Goal: Leave review/rating: Share an evaluation or opinion about a product, service, or content

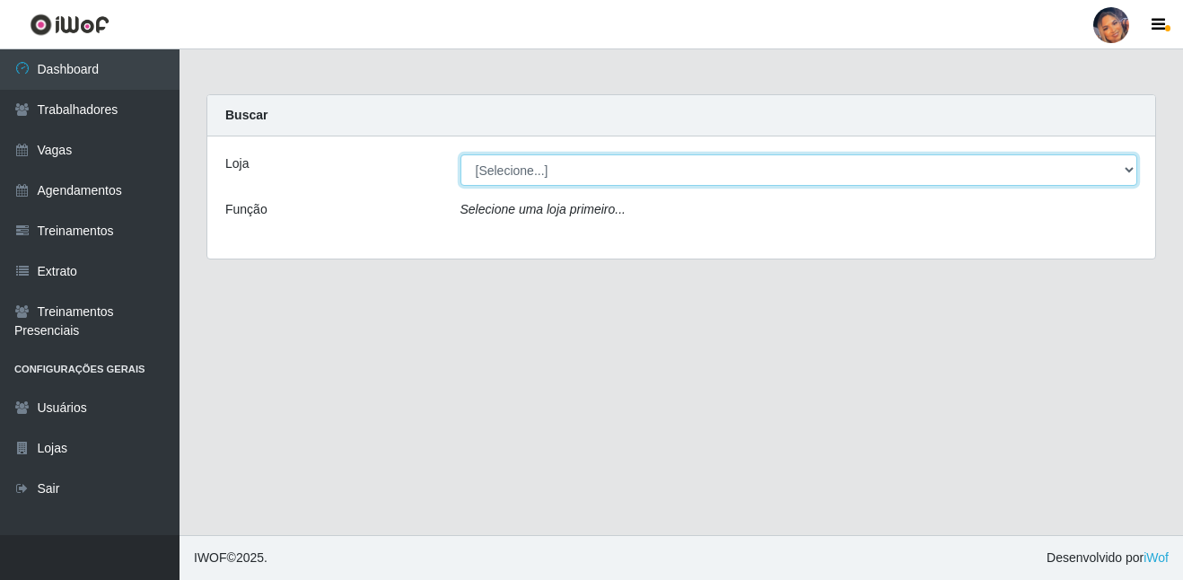
click at [535, 160] on select "[Selecione...] Supermercado Preço Bom" at bounding box center [798, 169] width 677 height 31
select select "169"
click at [460, 154] on select "[Selecione...] Supermercado Preço Bom" at bounding box center [798, 169] width 677 height 31
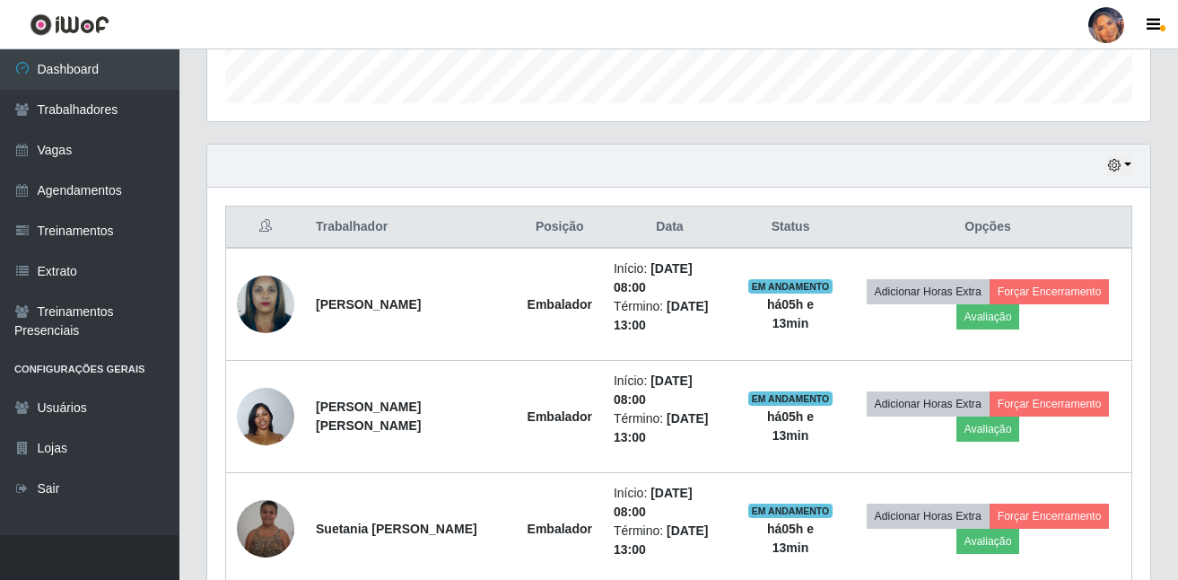
scroll to position [629, 0]
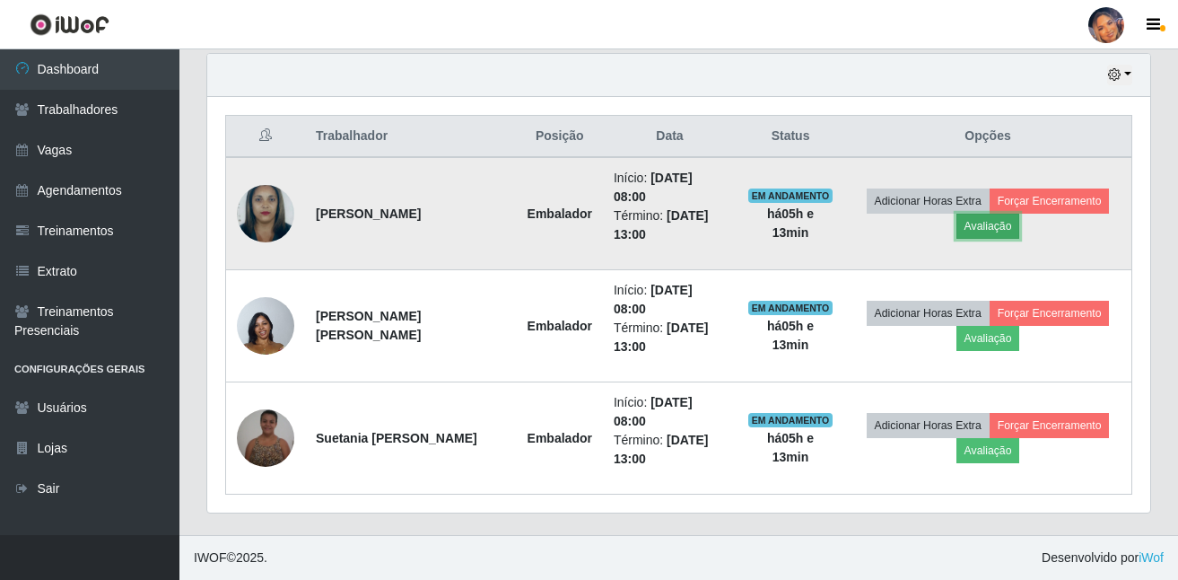
click at [982, 235] on button "Avaliação" at bounding box center [989, 226] width 64 height 25
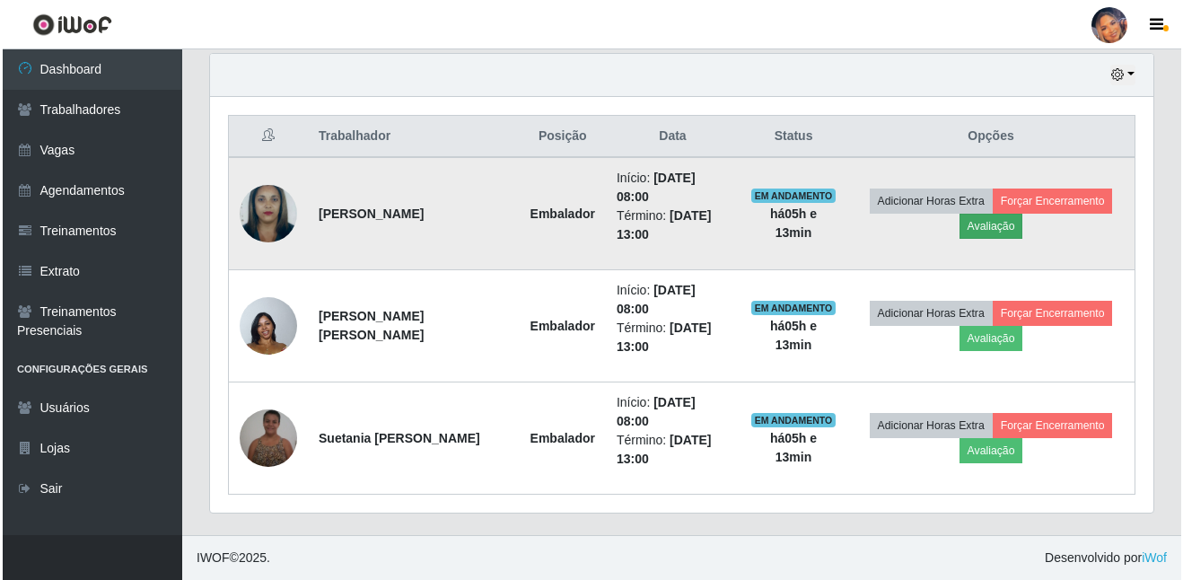
scroll to position [372, 934]
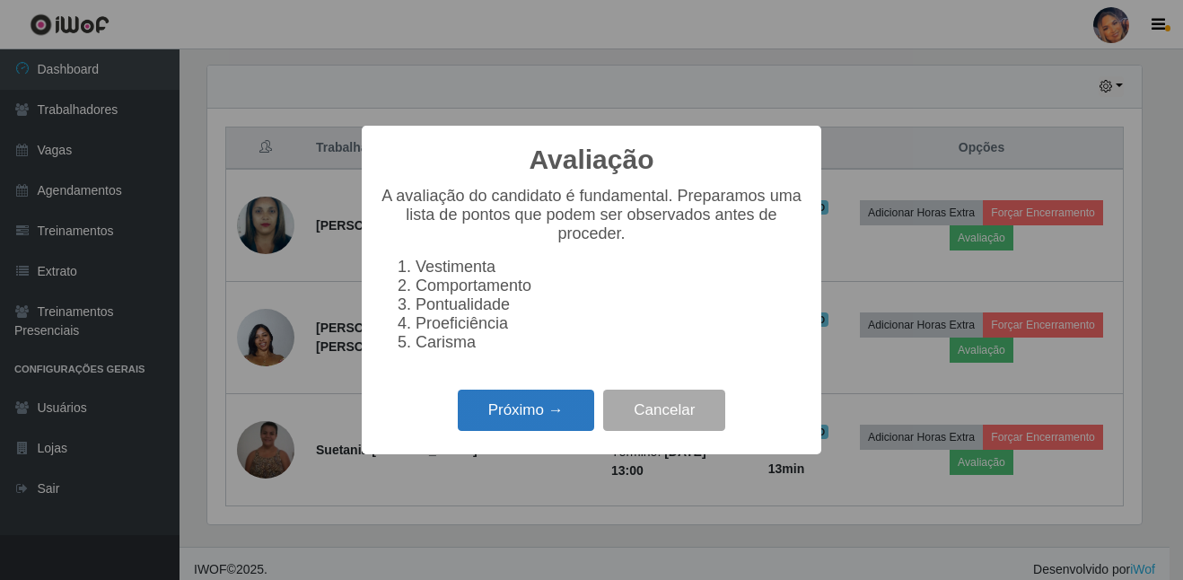
click at [531, 407] on button "Próximo →" at bounding box center [526, 410] width 136 height 42
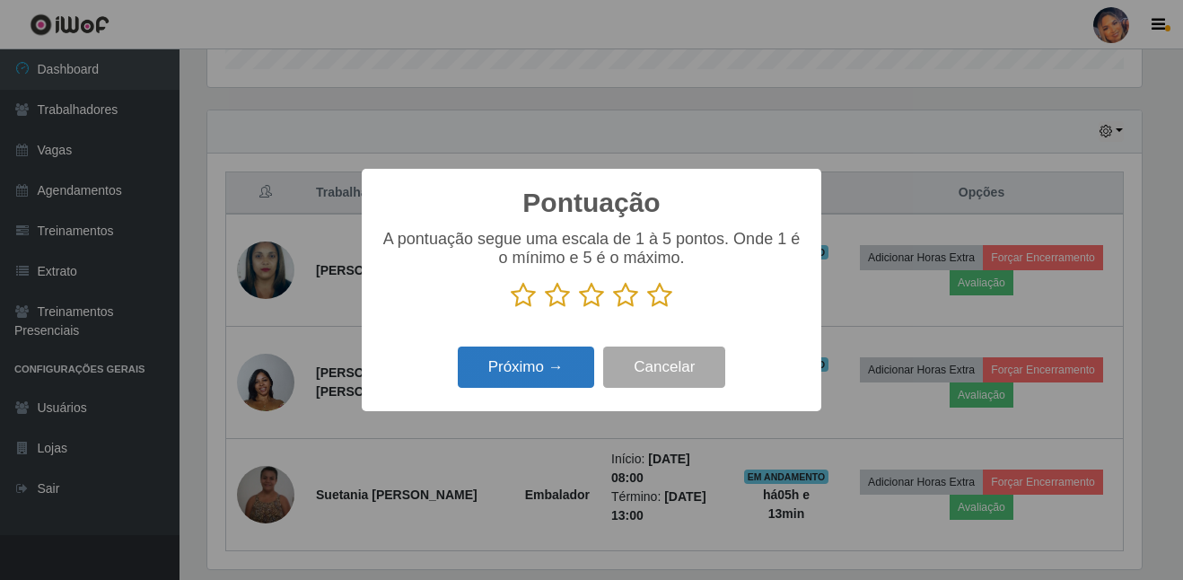
scroll to position [896927, 896366]
click at [652, 302] on icon at bounding box center [659, 295] width 25 height 27
click at [647, 309] on input "radio" at bounding box center [647, 309] width 0 height 0
click at [562, 363] on button "Próximo →" at bounding box center [526, 367] width 136 height 42
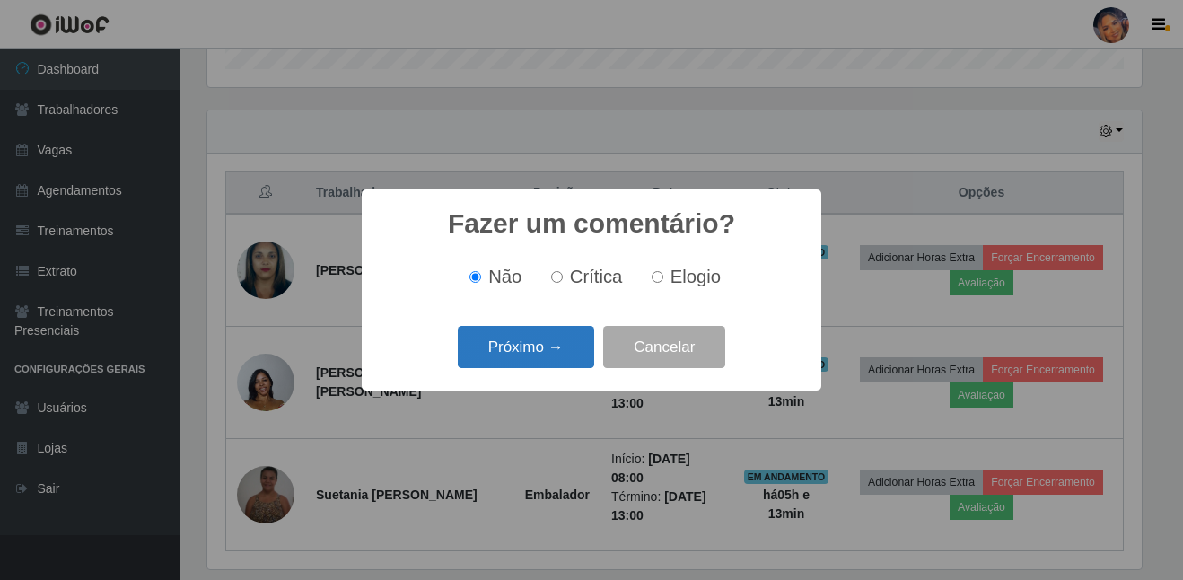
drag, startPoint x: 562, startPoint y: 363, endPoint x: 549, endPoint y: 354, distance: 16.0
click at [549, 354] on button "Próximo →" at bounding box center [526, 347] width 136 height 42
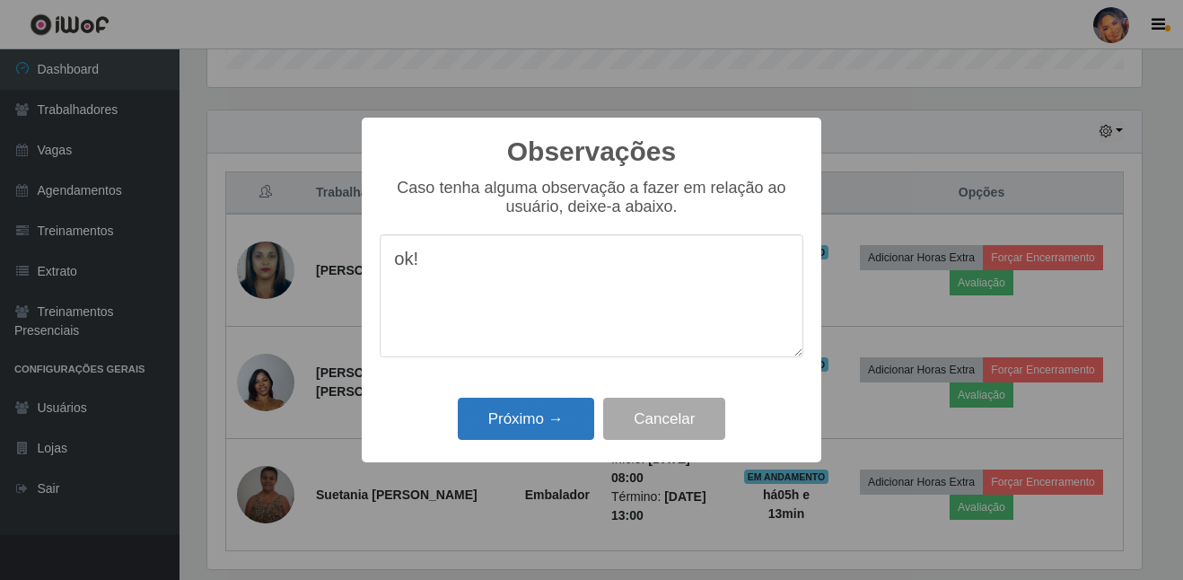
type textarea "ok!"
click at [518, 419] on button "Próximo →" at bounding box center [526, 419] width 136 height 42
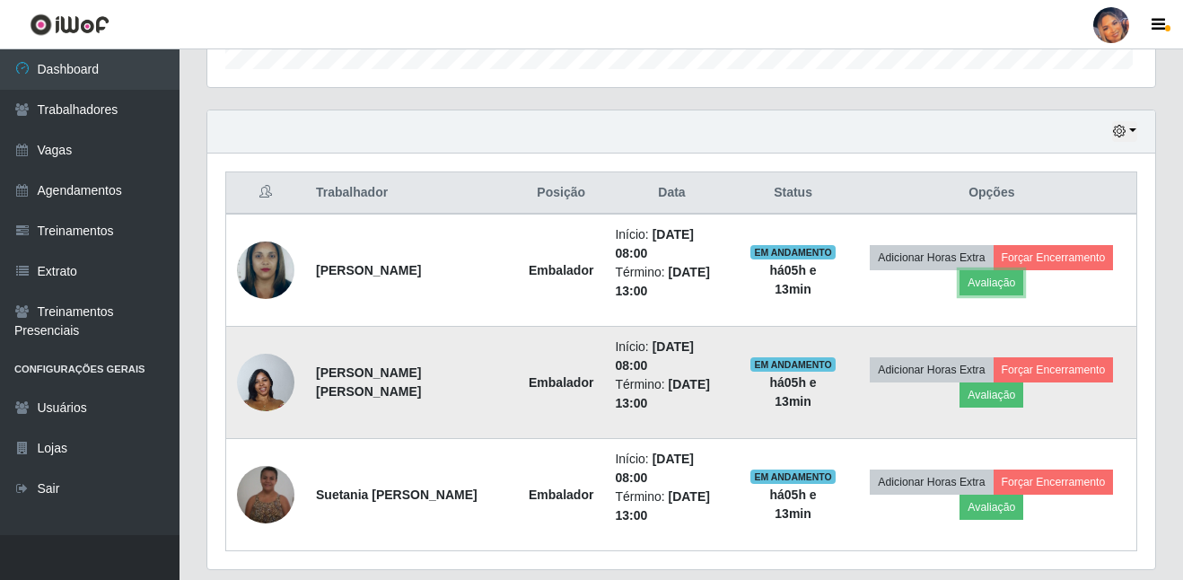
scroll to position [372, 943]
click at [997, 400] on button "Avaliação" at bounding box center [989, 394] width 64 height 25
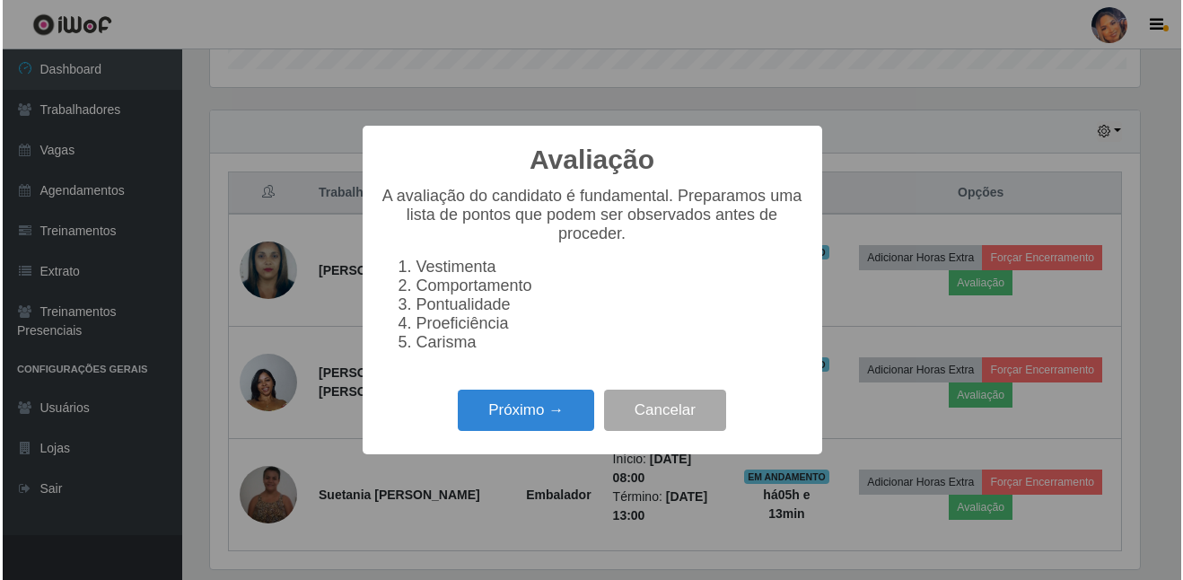
scroll to position [372, 934]
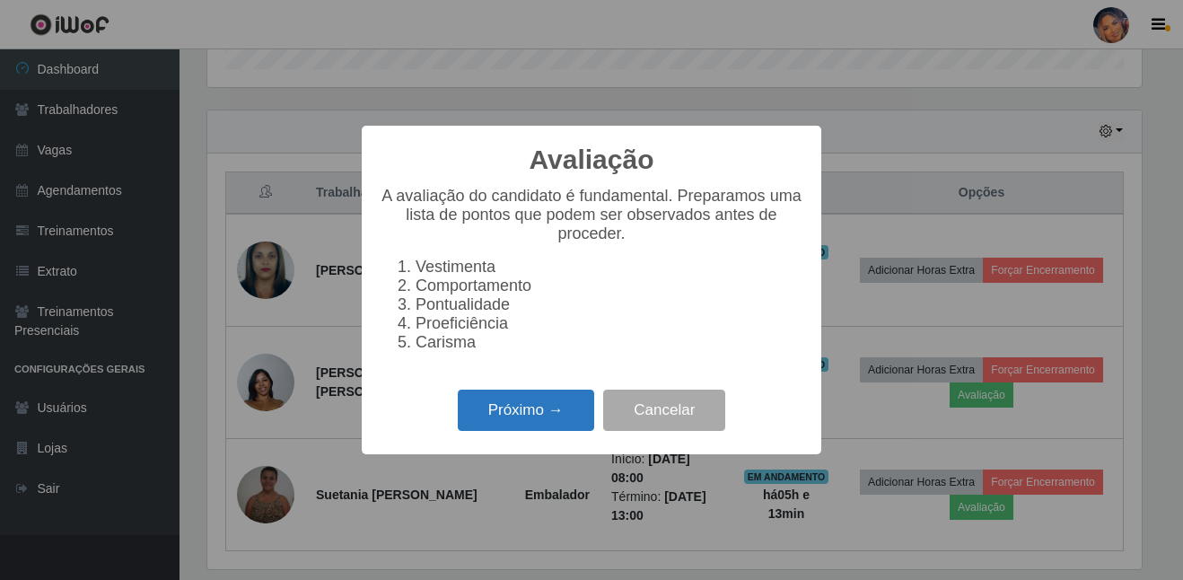
click at [503, 413] on button "Próximo →" at bounding box center [526, 410] width 136 height 42
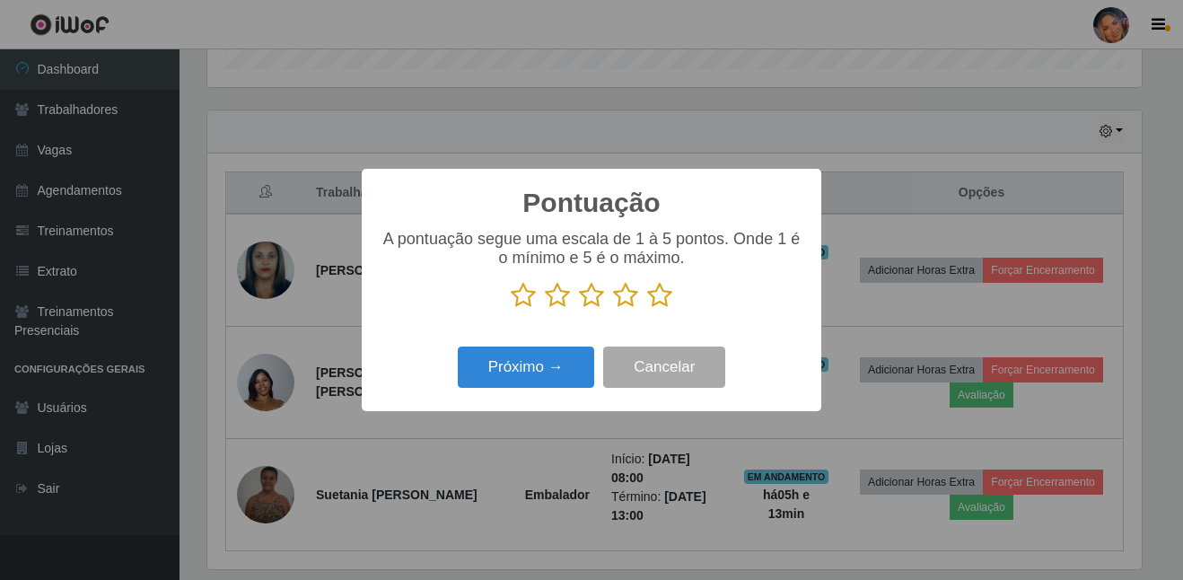
drag, startPoint x: 664, startPoint y: 305, endPoint x: 644, endPoint y: 305, distance: 19.7
click at [649, 305] on icon at bounding box center [659, 295] width 25 height 27
click at [647, 309] on input "radio" at bounding box center [647, 309] width 0 height 0
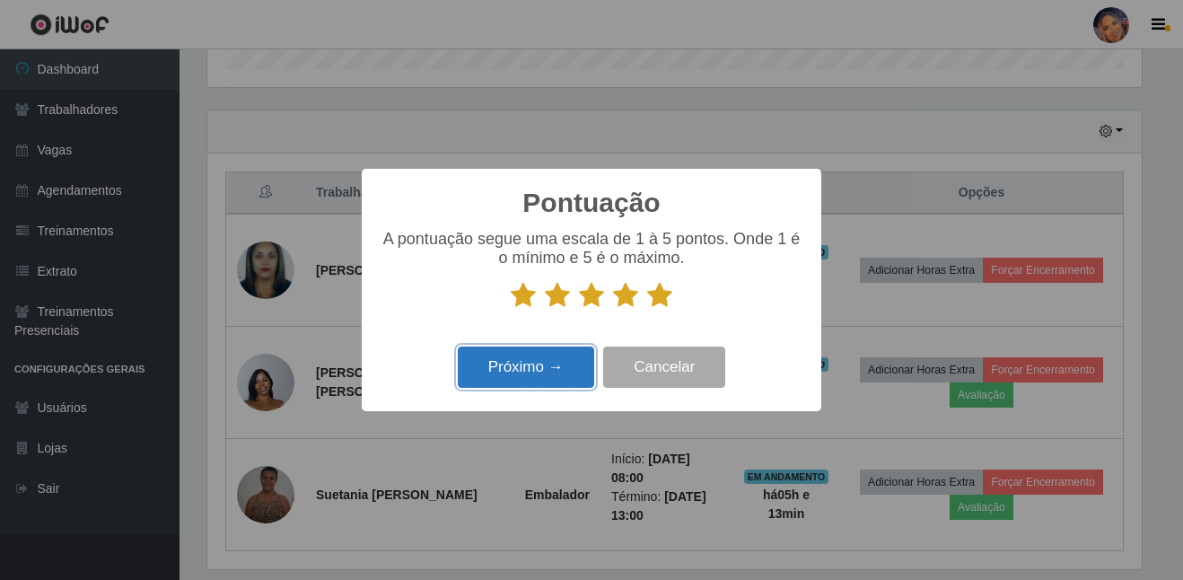
click at [511, 371] on button "Próximo →" at bounding box center [526, 367] width 136 height 42
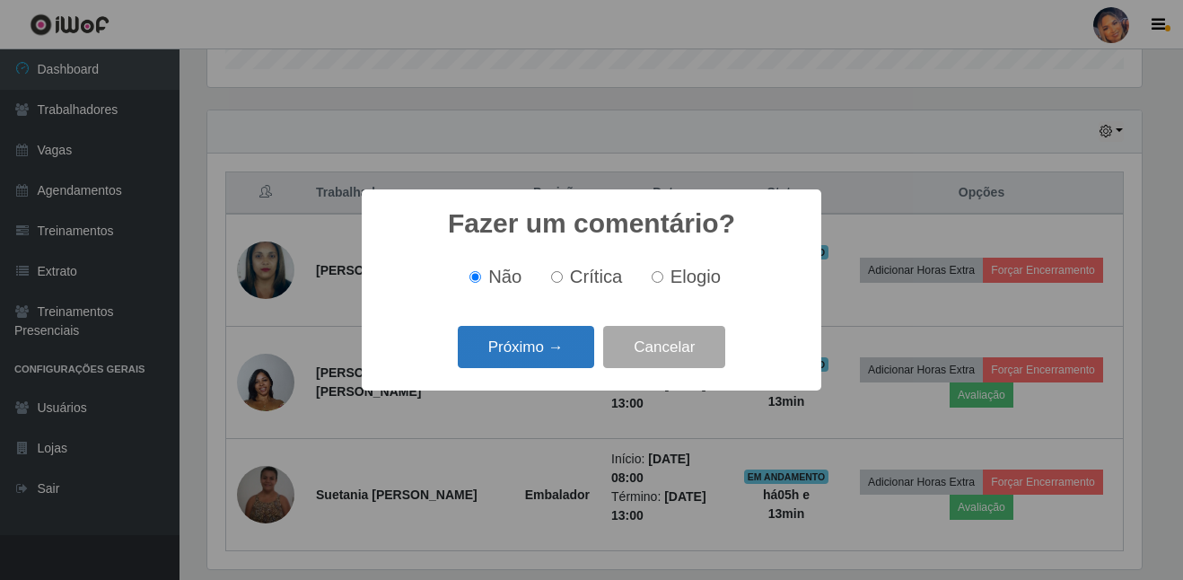
click at [513, 361] on button "Próximo →" at bounding box center [526, 347] width 136 height 42
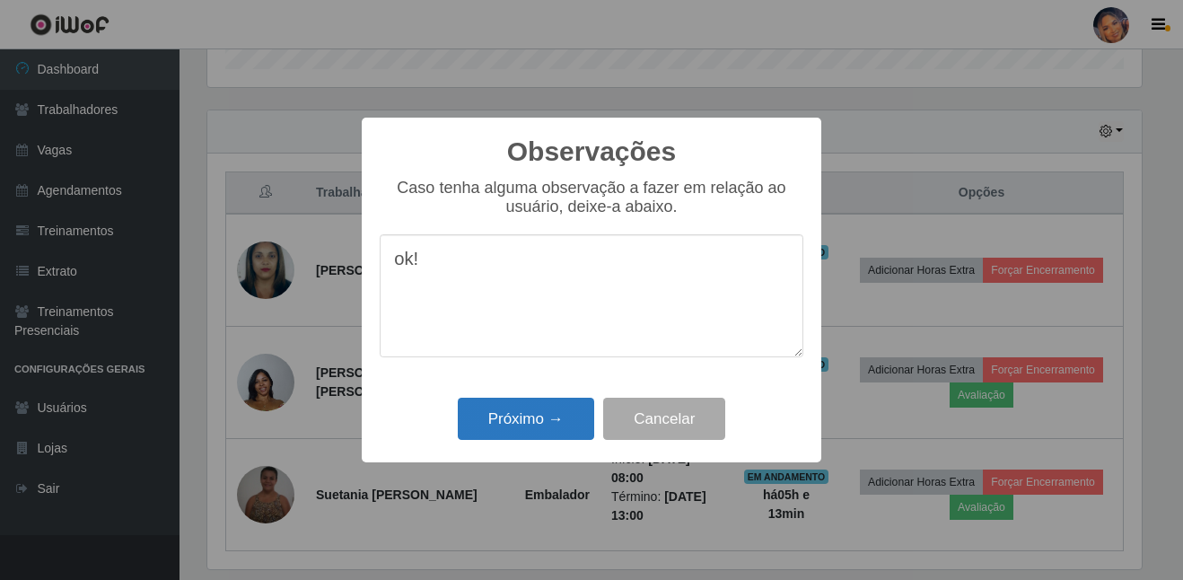
type textarea "ok!"
click at [497, 431] on button "Próximo →" at bounding box center [526, 419] width 136 height 42
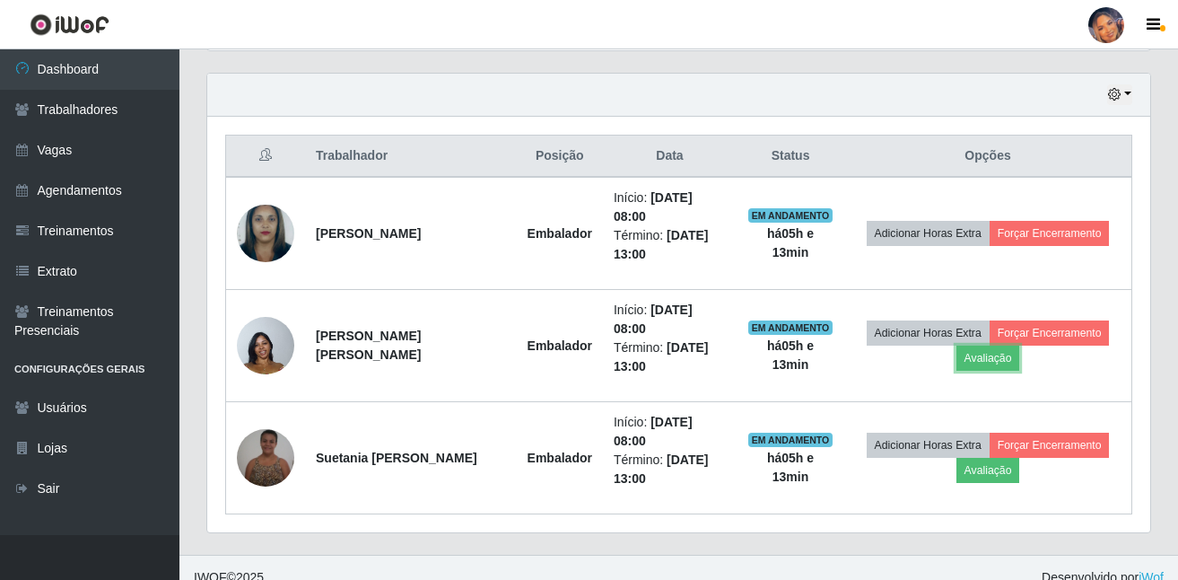
scroll to position [629, 0]
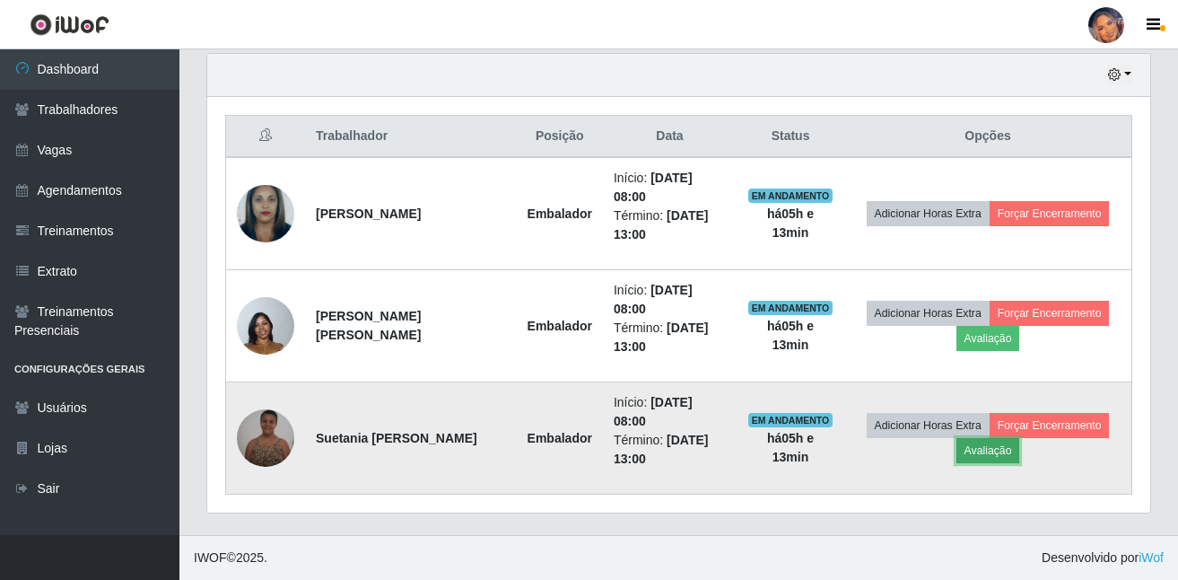
click at [969, 463] on button "Avaliação" at bounding box center [989, 450] width 64 height 25
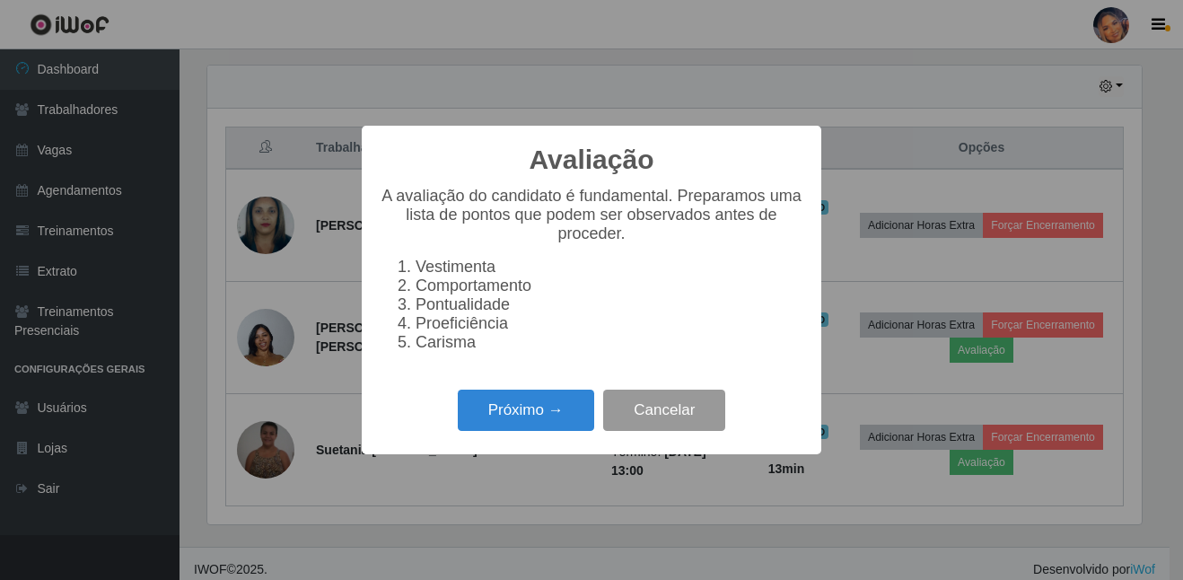
scroll to position [372, 934]
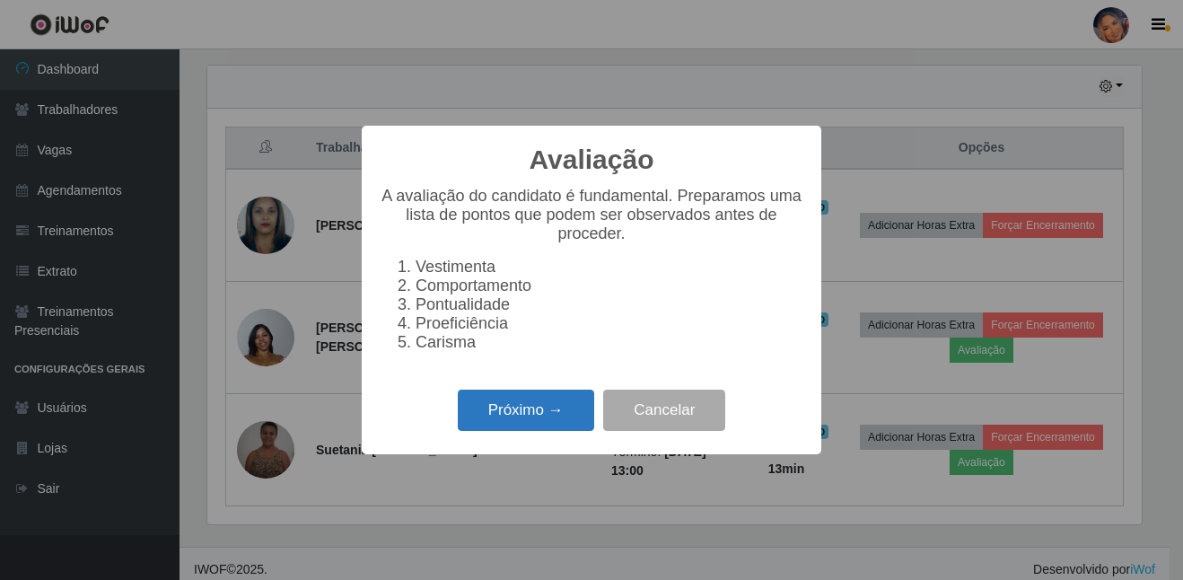
drag, startPoint x: 500, startPoint y: 430, endPoint x: 503, endPoint y: 410, distance: 20.1
click at [503, 410] on button "Próximo →" at bounding box center [526, 410] width 136 height 42
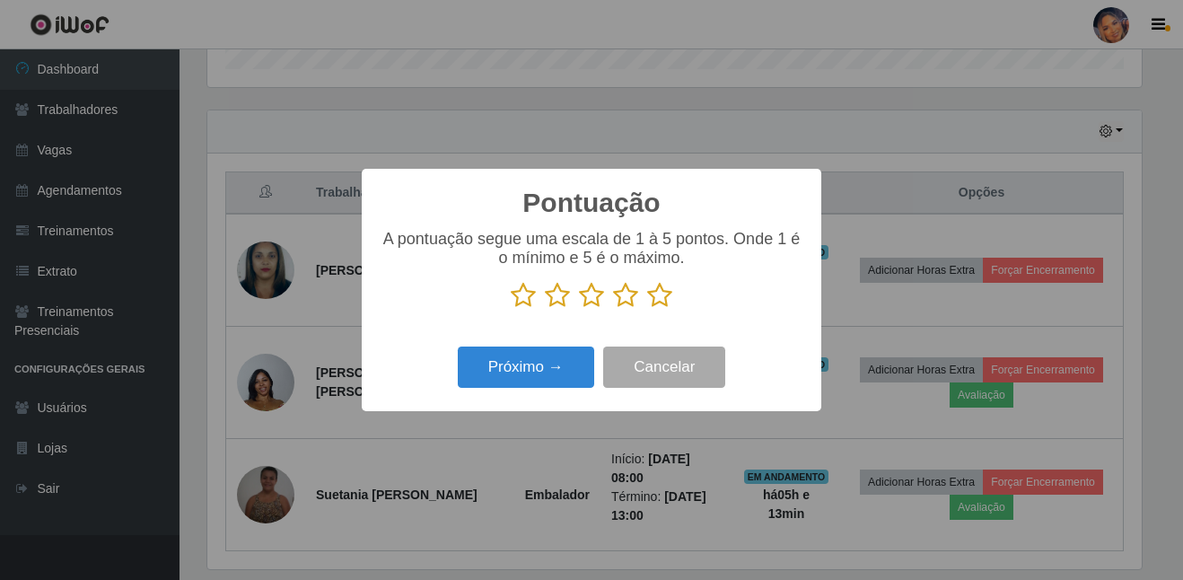
drag, startPoint x: 661, startPoint y: 294, endPoint x: 650, endPoint y: 299, distance: 12.5
click at [657, 298] on icon at bounding box center [659, 295] width 25 height 27
click at [647, 309] on input "radio" at bounding box center [647, 309] width 0 height 0
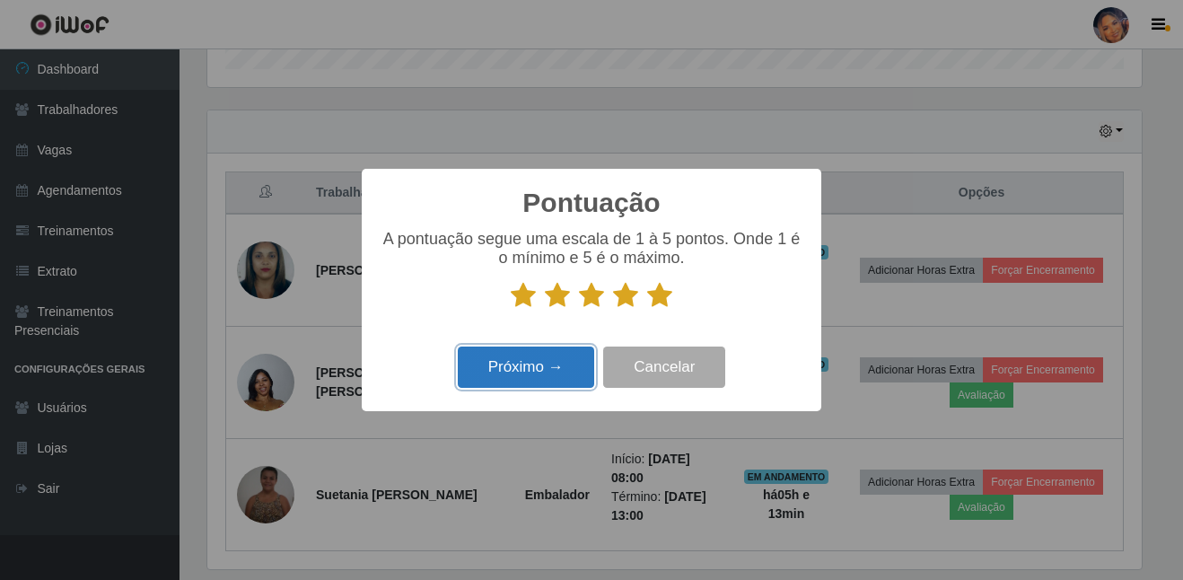
click at [537, 364] on button "Próximo →" at bounding box center [526, 367] width 136 height 42
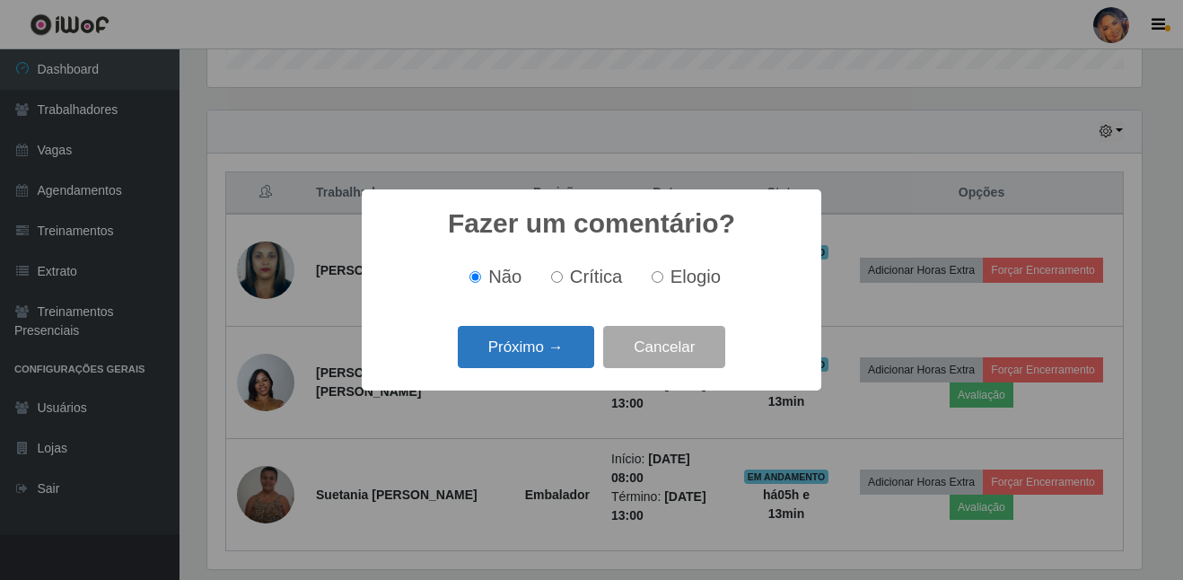
click at [537, 357] on button "Próximo →" at bounding box center [526, 347] width 136 height 42
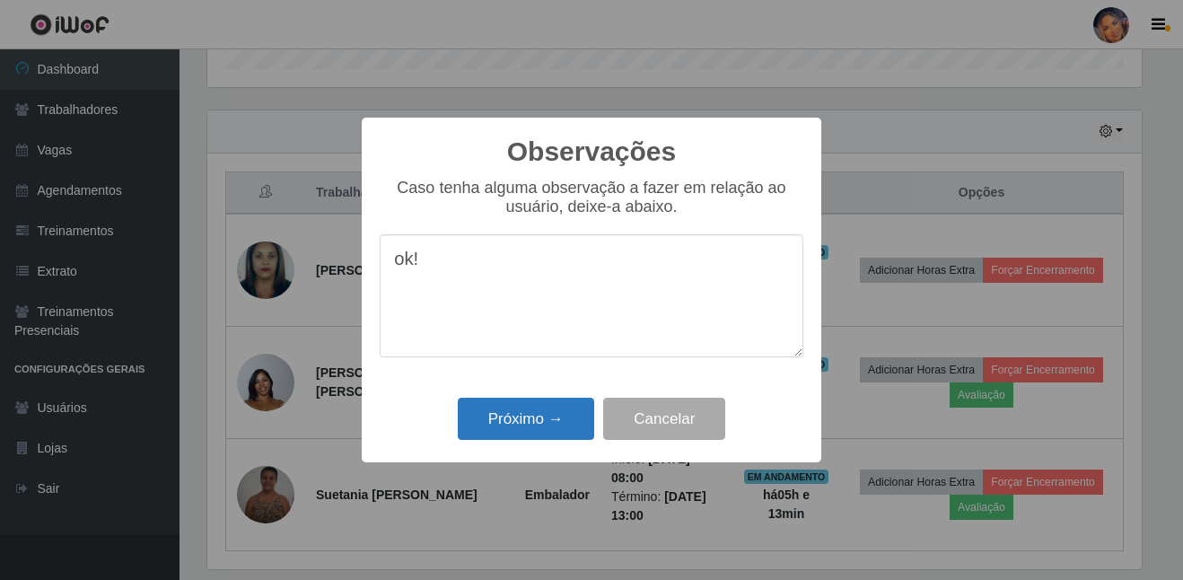
type textarea "ok!"
click at [496, 413] on button "Próximo →" at bounding box center [526, 419] width 136 height 42
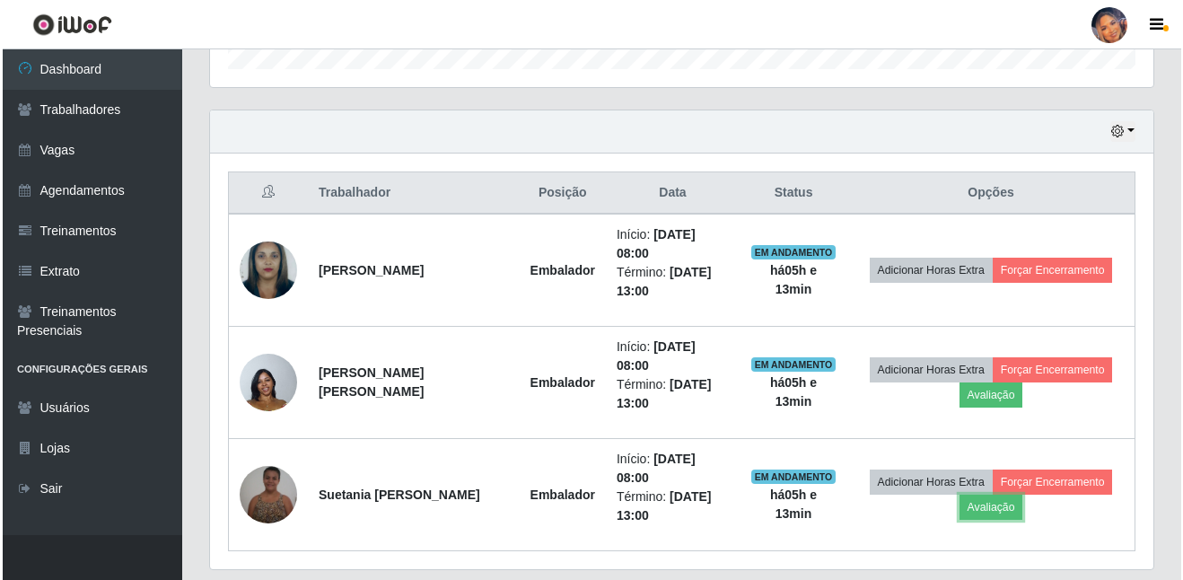
scroll to position [372, 943]
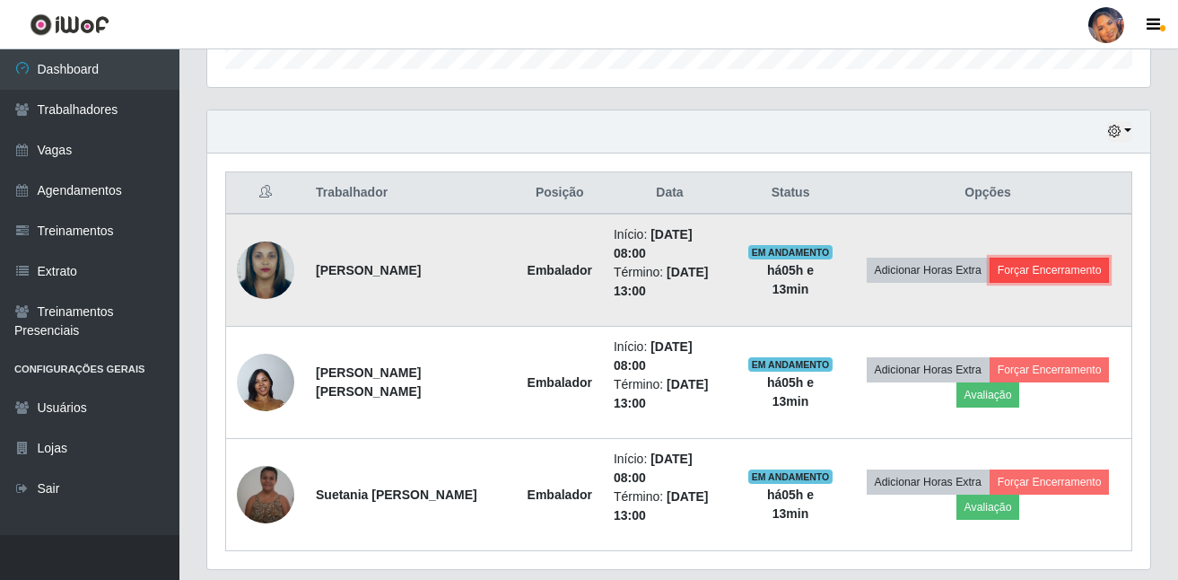
drag, startPoint x: 1083, startPoint y: 268, endPoint x: 1051, endPoint y: 266, distance: 32.4
click at [1051, 266] on button "Forçar Encerramento" at bounding box center [1050, 270] width 120 height 25
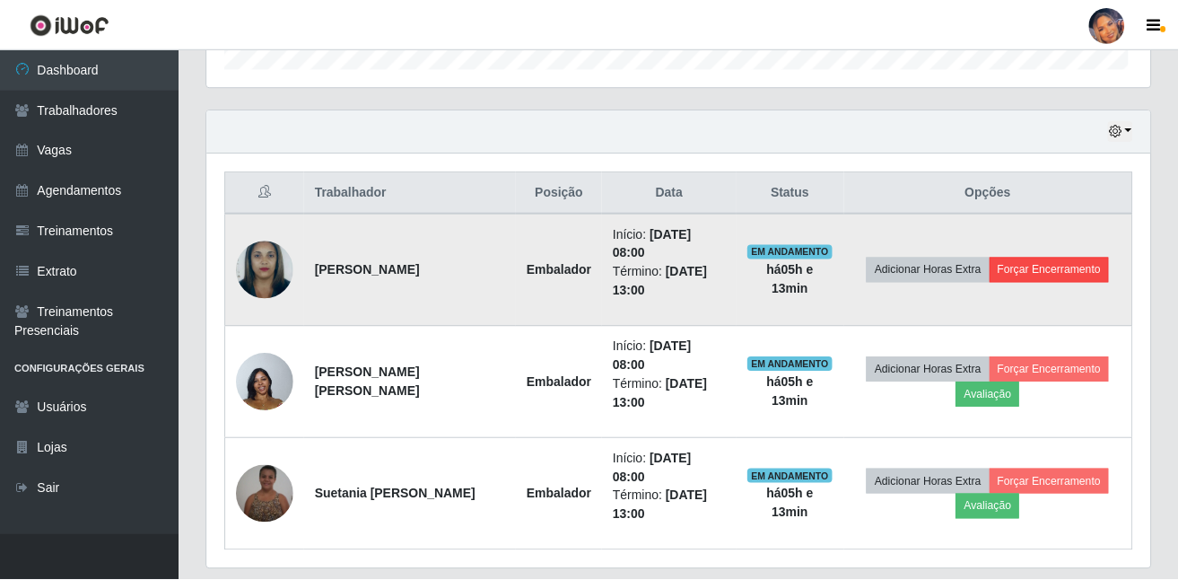
scroll to position [372, 934]
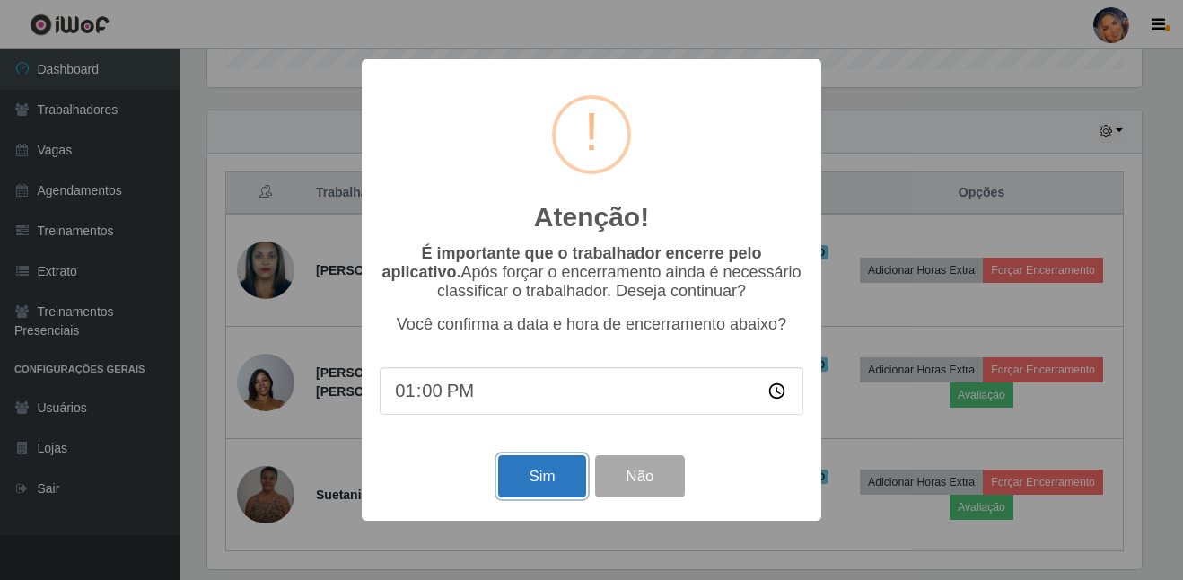
click at [561, 472] on button "Sim" at bounding box center [541, 476] width 87 height 42
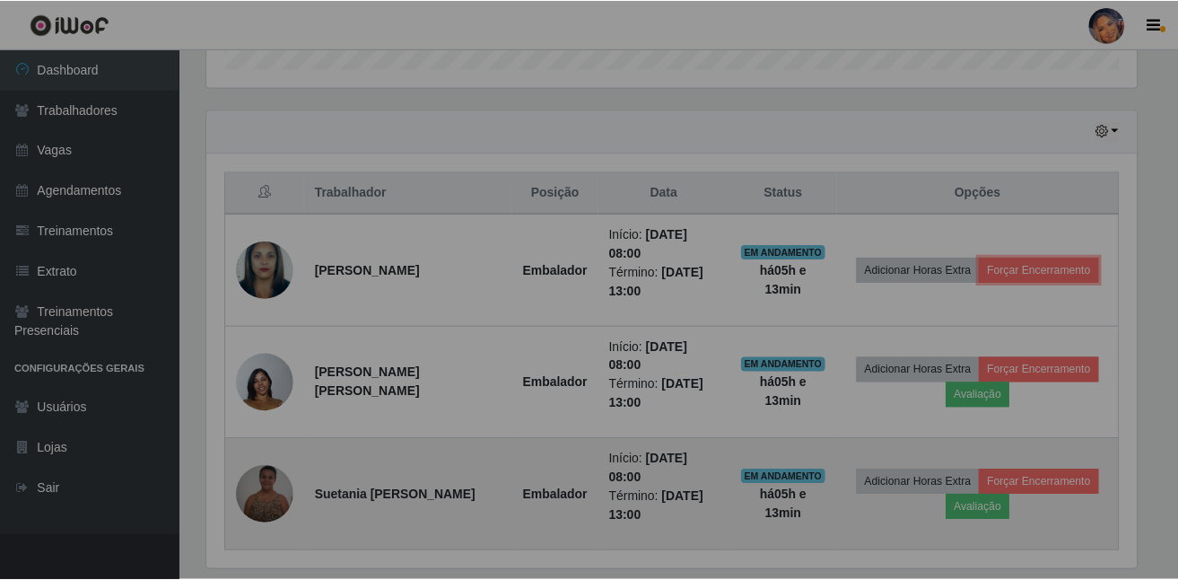
scroll to position [0, 0]
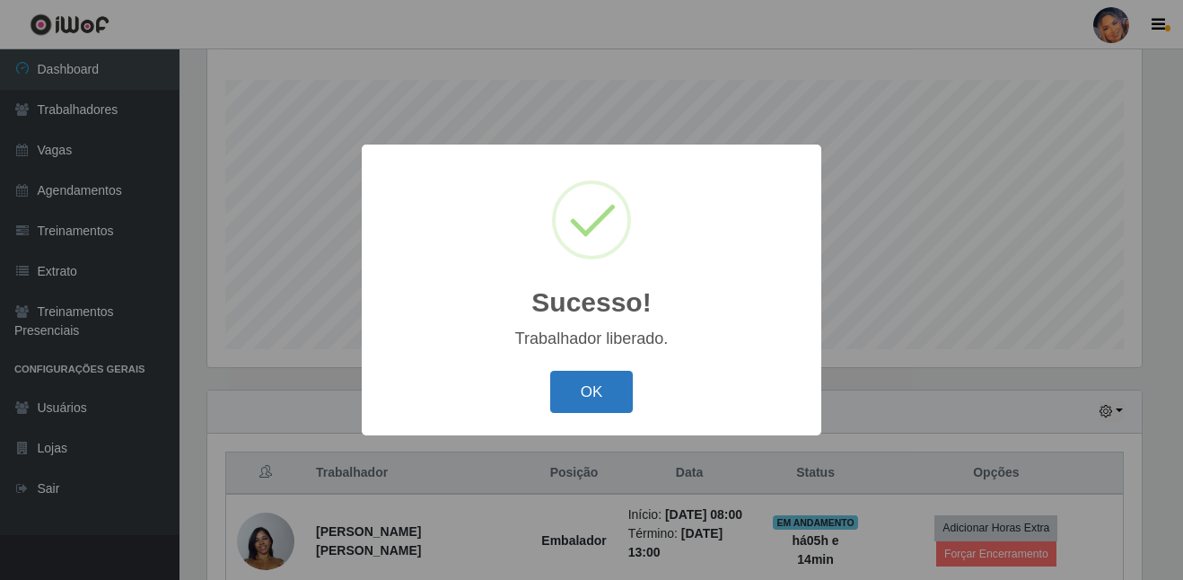
drag, startPoint x: 598, startPoint y: 380, endPoint x: 759, endPoint y: 347, distance: 163.8
click at [598, 380] on button "OK" at bounding box center [591, 392] width 83 height 42
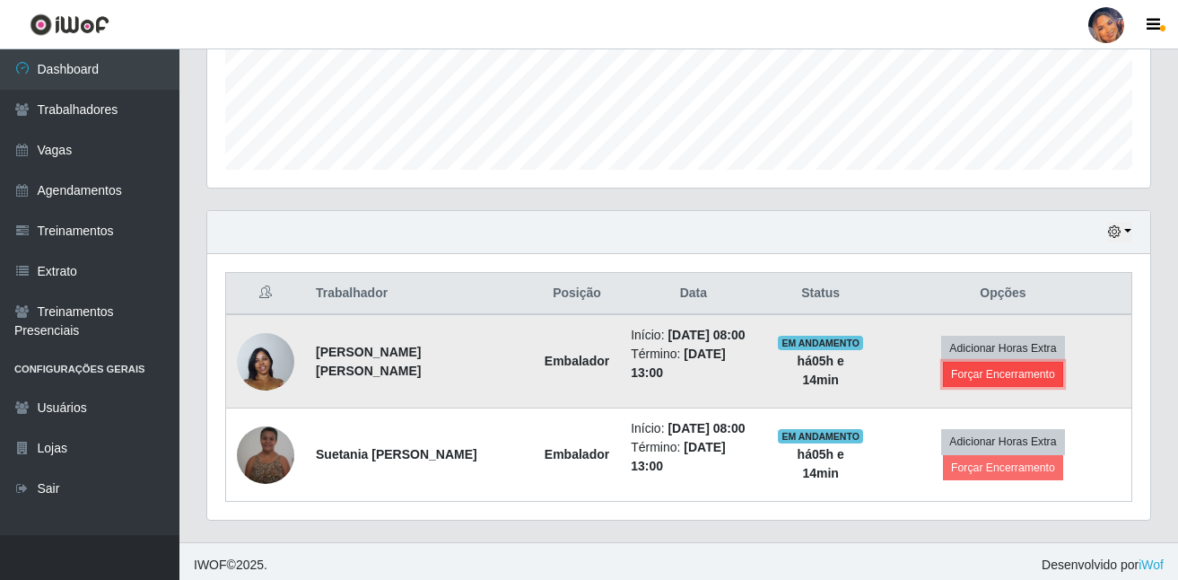
click at [990, 381] on button "Forçar Encerramento" at bounding box center [1003, 374] width 120 height 25
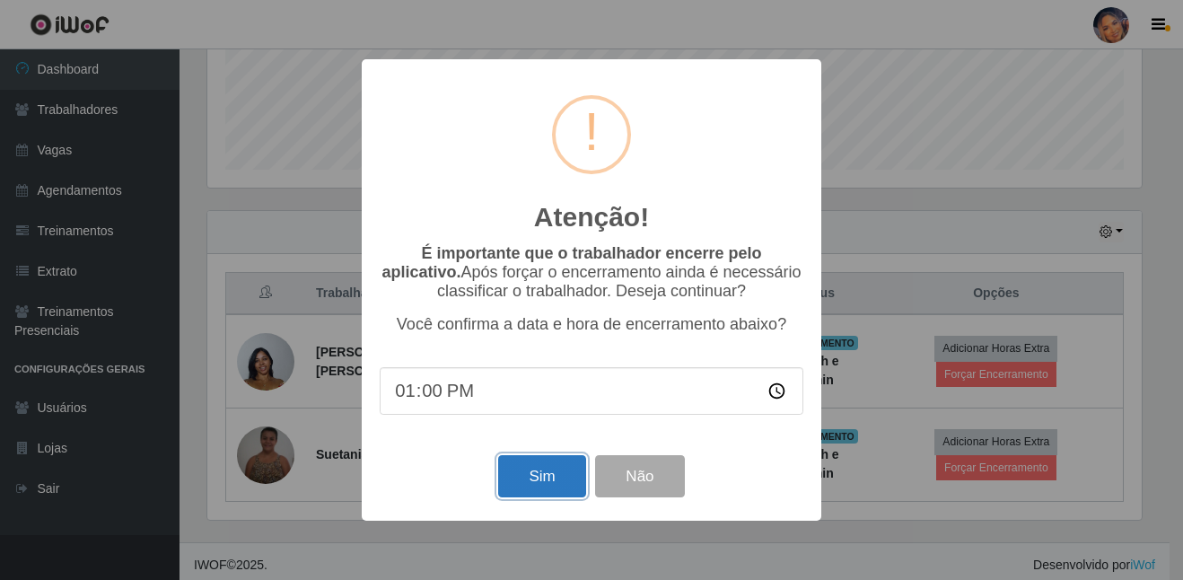
click at [533, 475] on button "Sim" at bounding box center [541, 476] width 87 height 42
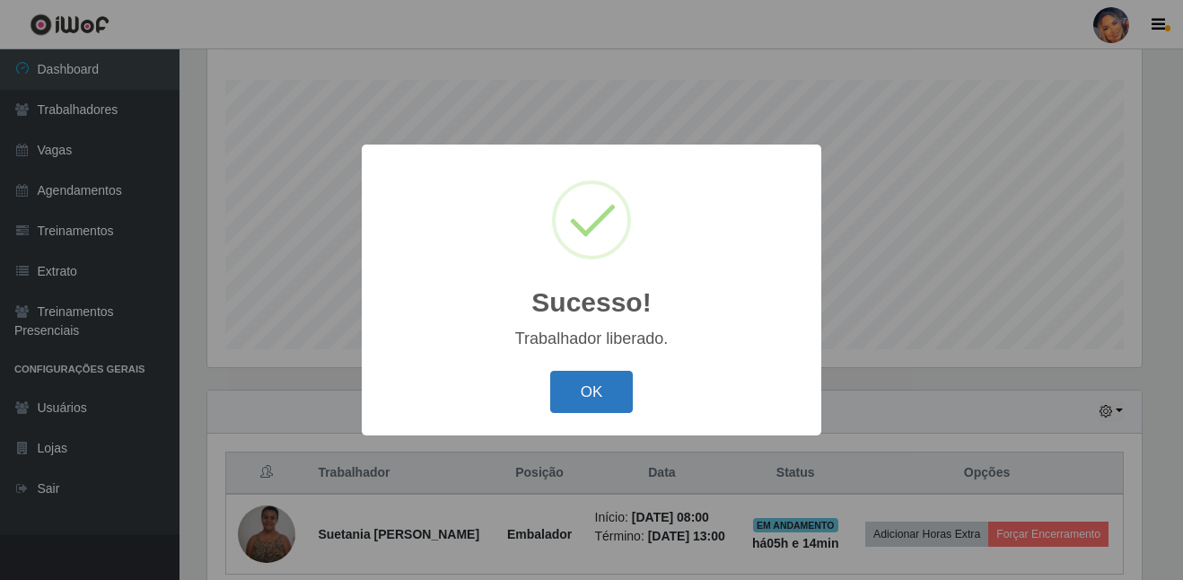
click at [569, 385] on button "OK" at bounding box center [591, 392] width 83 height 42
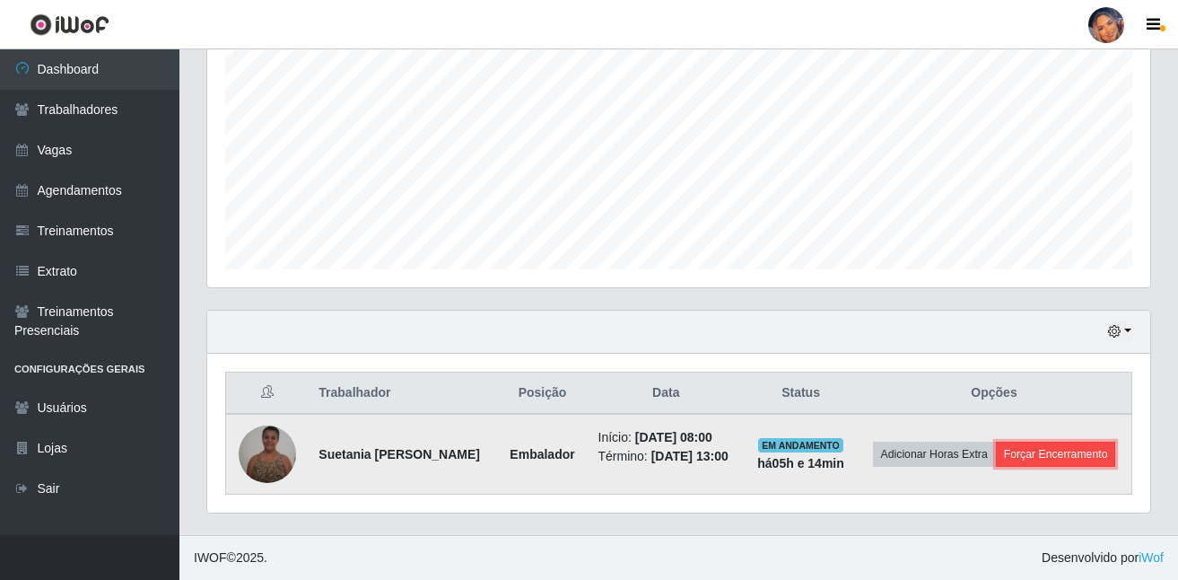
click at [1025, 452] on button "Forçar Encerramento" at bounding box center [1056, 453] width 120 height 25
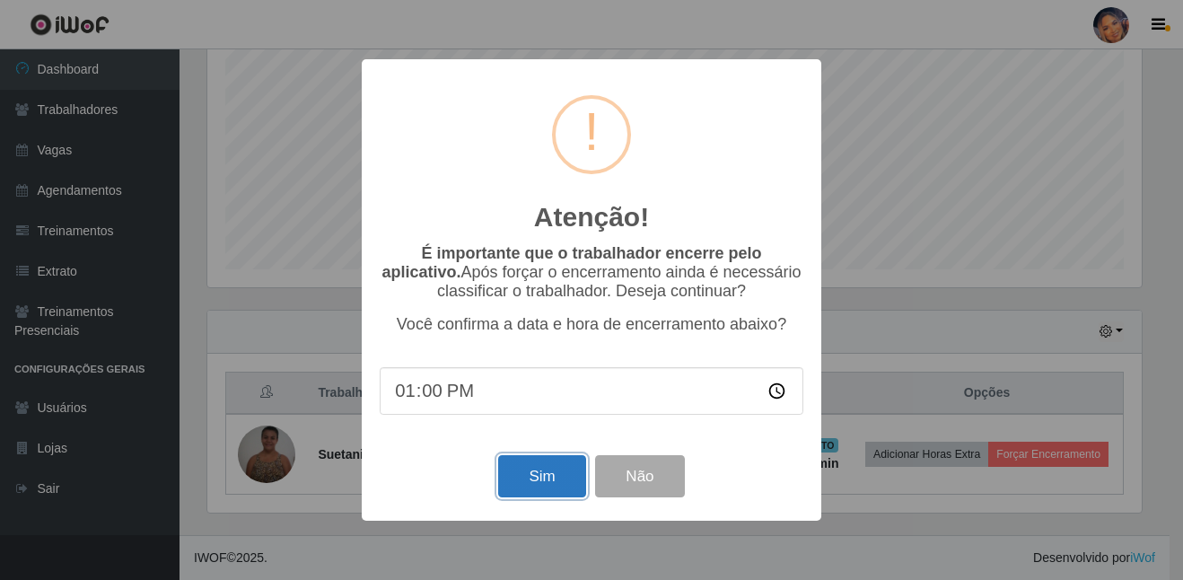
click at [539, 478] on button "Sim" at bounding box center [541, 476] width 87 height 42
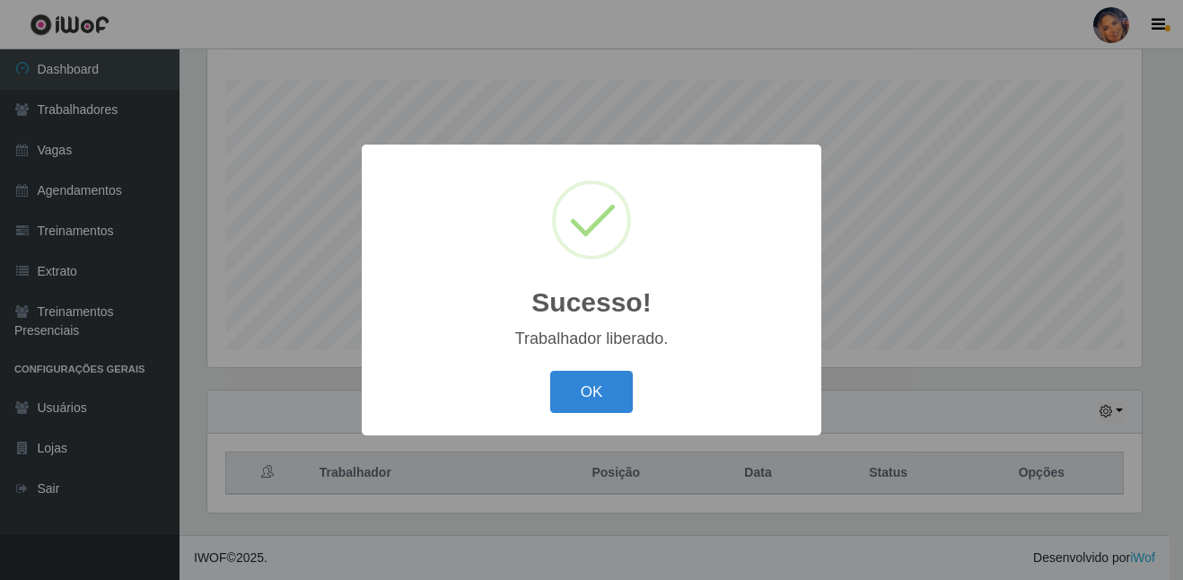
drag, startPoint x: 587, startPoint y: 384, endPoint x: 599, endPoint y: 371, distance: 18.4
click at [599, 371] on div "OK Cancel" at bounding box center [592, 391] width 424 height 51
click at [601, 386] on button "OK" at bounding box center [591, 392] width 83 height 42
